Goal: Transaction & Acquisition: Purchase product/service

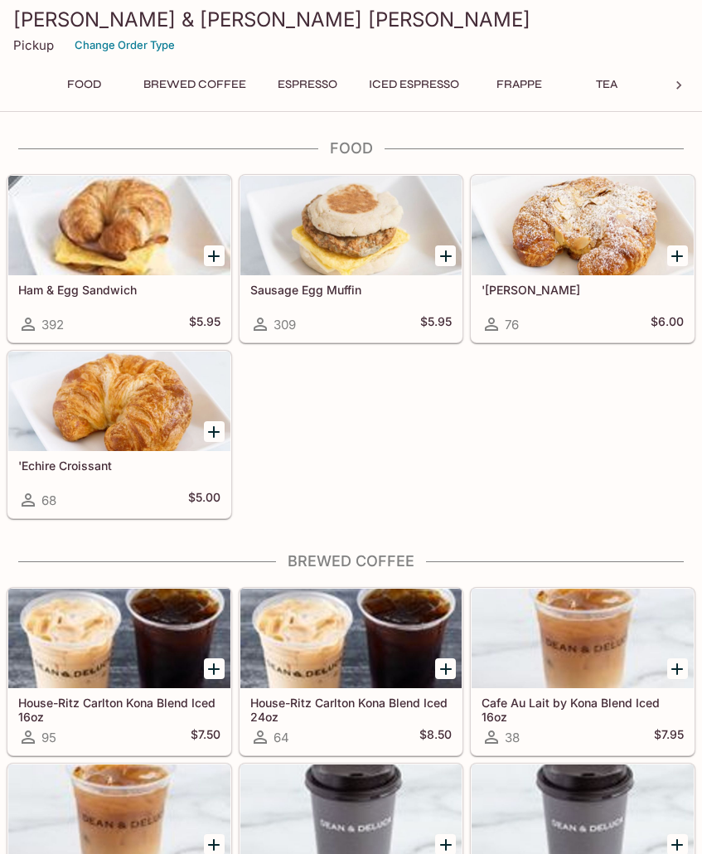
click at [221, 254] on icon "Add Ham & Egg Sandwich" at bounding box center [214, 256] width 20 height 20
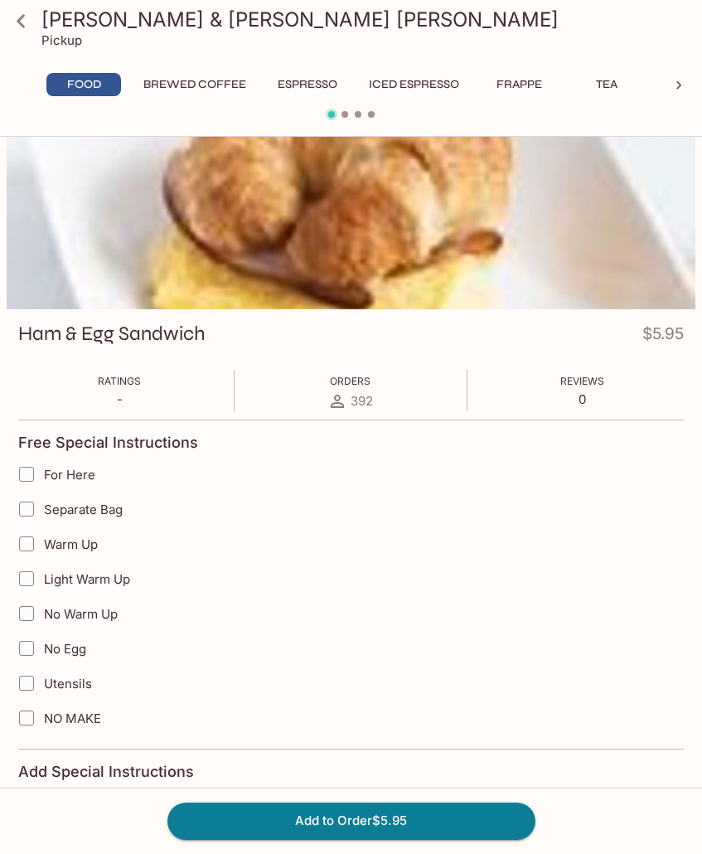
scroll to position [83, 0]
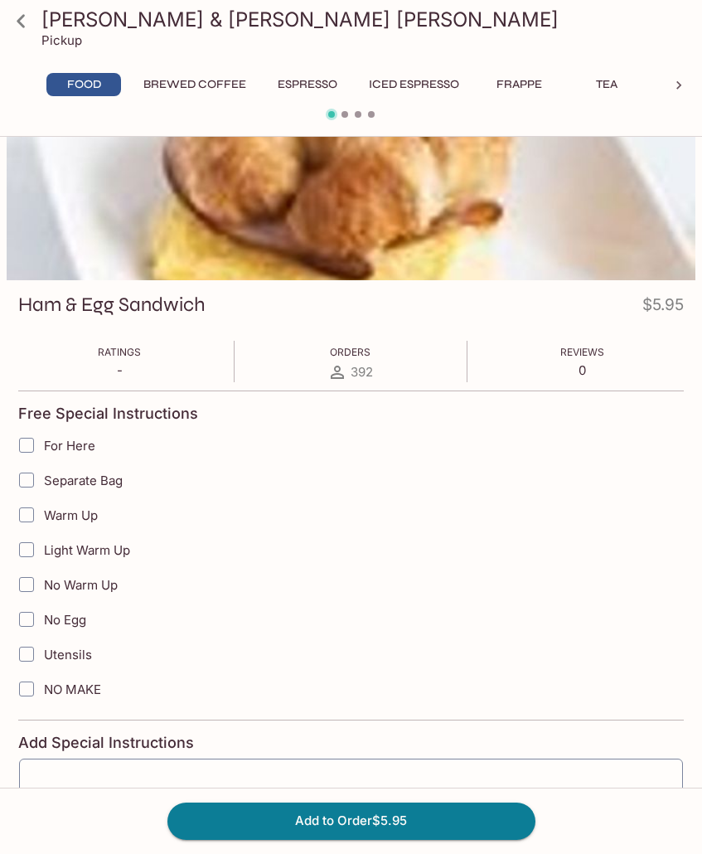
click at [68, 435] on label "For Here" at bounding box center [266, 445] width 515 height 35
click at [43, 435] on input "For Here" at bounding box center [26, 444] width 33 height 33
checkbox input "true"
click at [31, 517] on input "Warm Up" at bounding box center [26, 514] width 33 height 33
checkbox input "true"
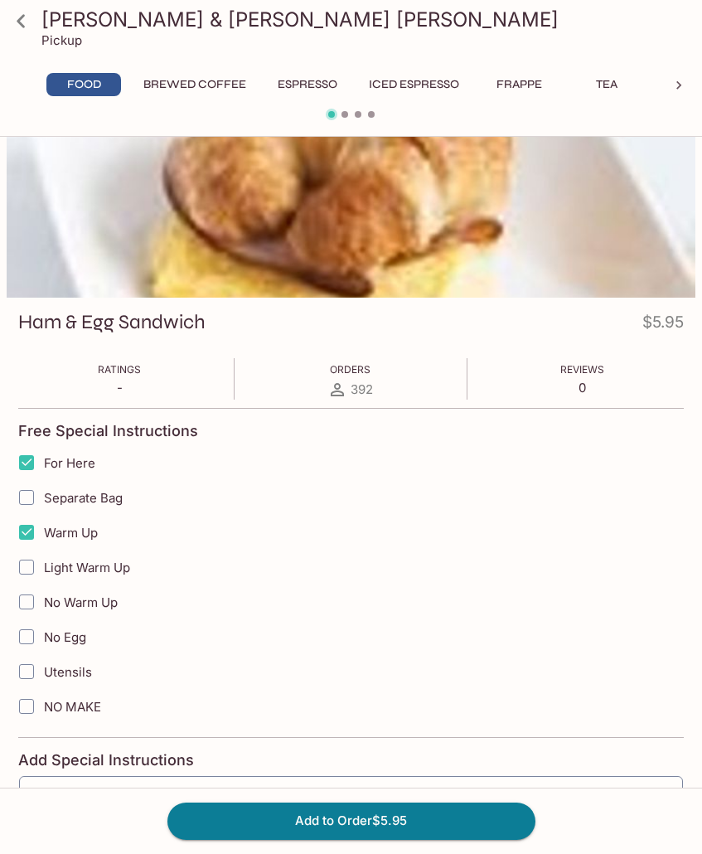
scroll to position [0, 0]
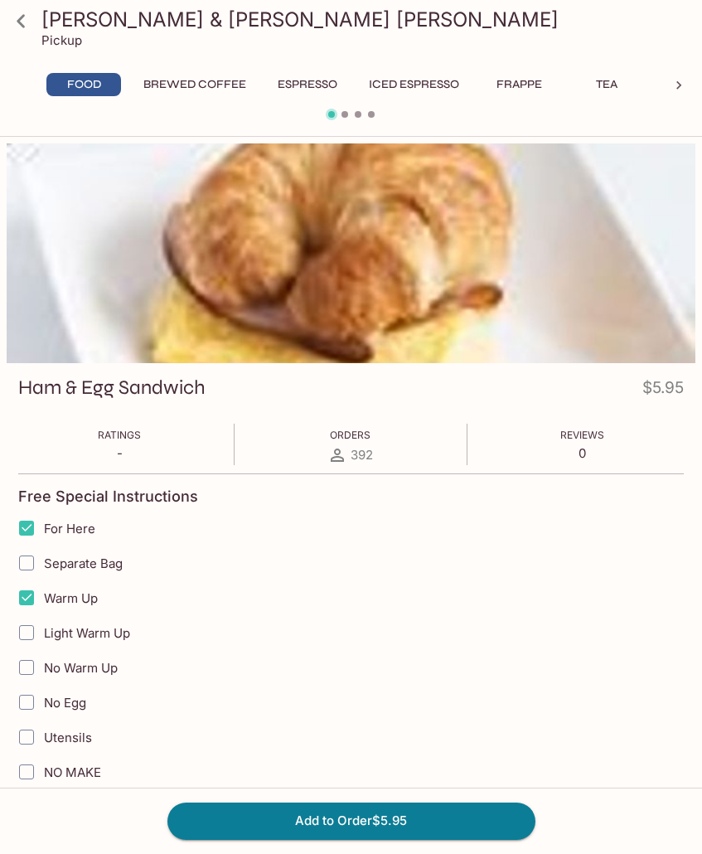
click at [19, 20] on icon at bounding box center [21, 20] width 8 height 13
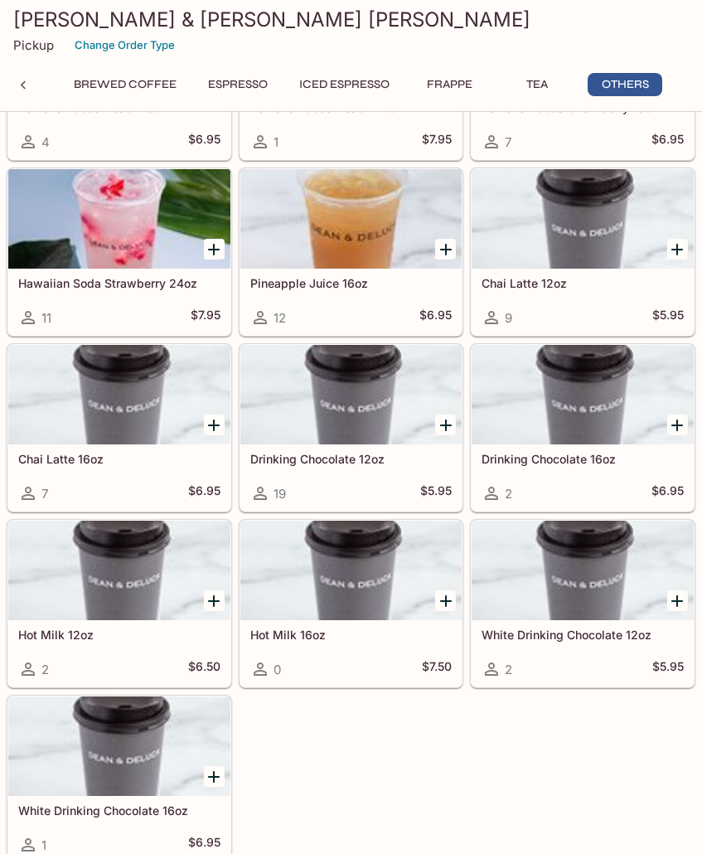
scroll to position [5479, 0]
